Goal: Find contact information: Find contact information

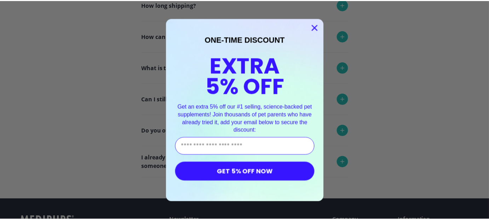
scroll to position [222, 0]
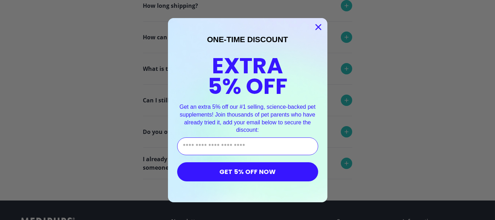
click at [313, 26] on circle "Close dialog" at bounding box center [318, 27] width 12 height 12
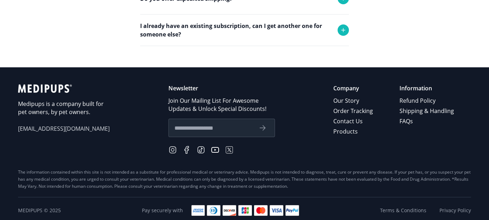
scroll to position [357, 0]
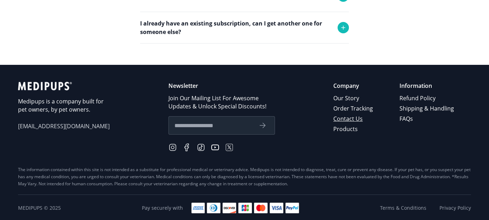
click at [349, 115] on link "Contact Us" at bounding box center [353, 119] width 41 height 10
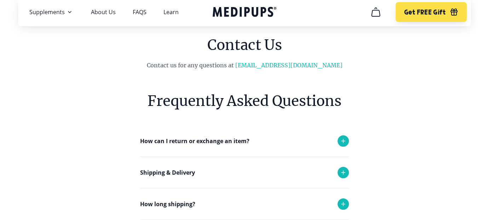
scroll to position [24, 0]
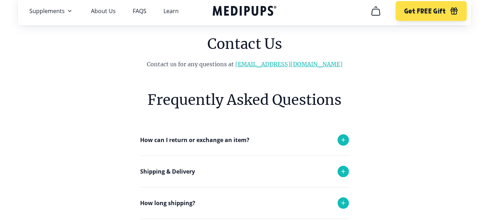
click at [301, 64] on link "[EMAIL_ADDRESS][DOMAIN_NAME]" at bounding box center [288, 64] width 107 height 7
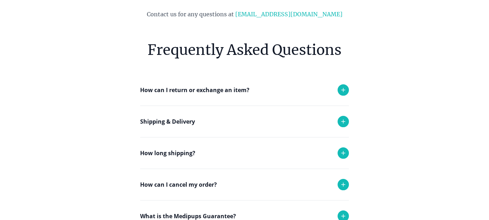
scroll to position [77, 0]
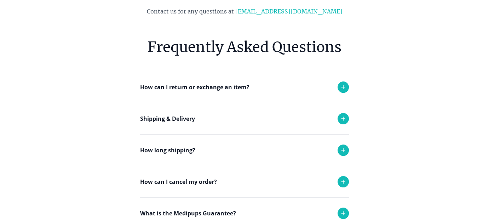
click at [345, 84] on icon at bounding box center [343, 87] width 8 height 8
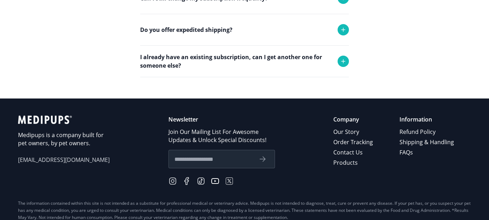
scroll to position [530, 0]
